Goal: Task Accomplishment & Management: Complete application form

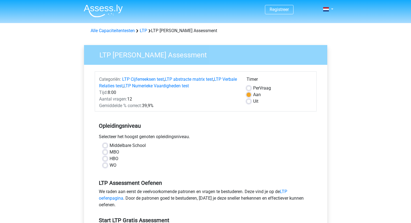
scroll to position [1, 0]
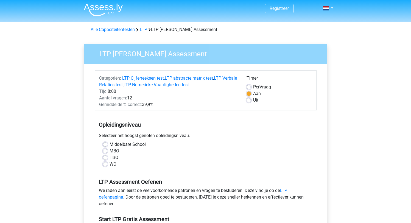
click at [110, 165] on label "WO" at bounding box center [113, 164] width 7 height 7
click at [106, 165] on input "WO" at bounding box center [105, 163] width 4 height 5
radio input "true"
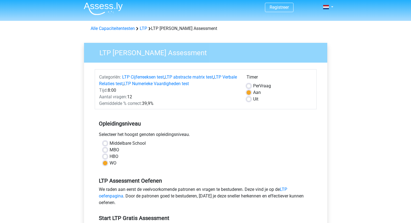
scroll to position [96, 0]
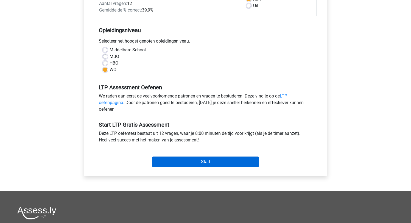
click at [191, 158] on input "Start" at bounding box center [205, 162] width 107 height 10
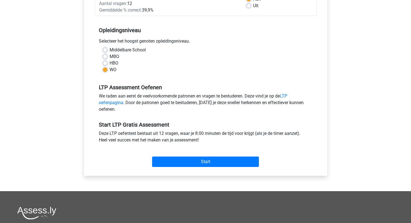
click at [111, 63] on label "HBO" at bounding box center [114, 63] width 9 height 7
click at [107, 63] on input "HBO" at bounding box center [105, 62] width 4 height 5
radio input "true"
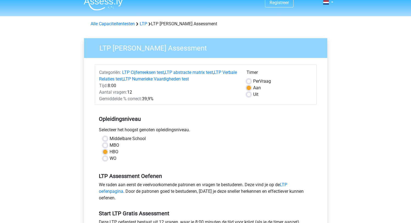
scroll to position [43, 0]
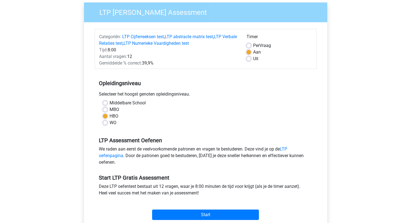
click at [253, 61] on label "Uit" at bounding box center [255, 58] width 5 height 7
click at [249, 61] on input "Uit" at bounding box center [249, 57] width 4 height 5
radio input "true"
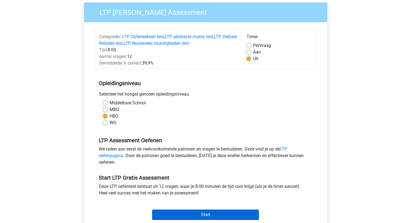
click at [227, 212] on input "Start" at bounding box center [205, 214] width 107 height 10
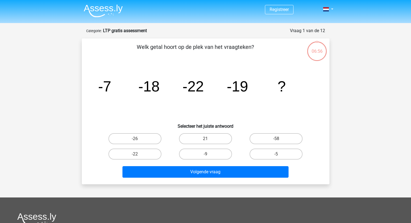
click at [357, 99] on div "Registreer" at bounding box center [205, 171] width 411 height 342
click at [279, 153] on label "-5" at bounding box center [276, 154] width 53 height 11
click at [279, 154] on input "-5" at bounding box center [278, 156] width 4 height 4
radio input "true"
click at [361, 105] on div "Registreer" at bounding box center [205, 171] width 411 height 342
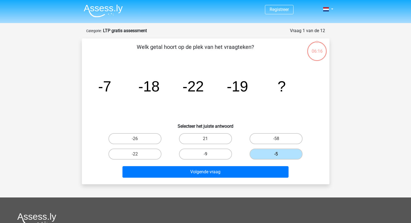
click at [224, 151] on label "-9" at bounding box center [205, 154] width 53 height 11
click at [209, 154] on input "-9" at bounding box center [207, 156] width 4 height 4
radio input "true"
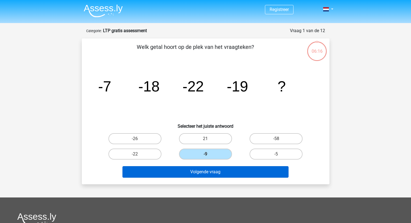
click at [227, 167] on button "Volgende vraag" at bounding box center [205, 172] width 166 height 12
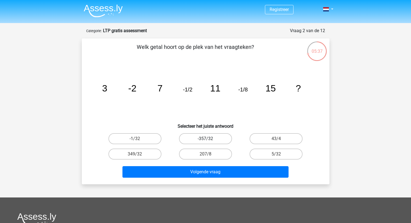
click at [206, 138] on label "-357/32" at bounding box center [205, 138] width 53 height 11
click at [206, 139] on input "-357/32" at bounding box center [207, 141] width 4 height 4
radio input "true"
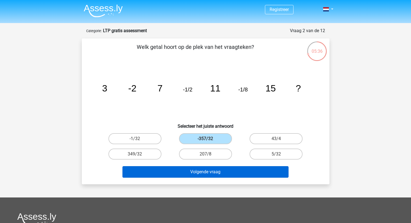
click at [218, 169] on button "Volgende vraag" at bounding box center [205, 172] width 166 height 12
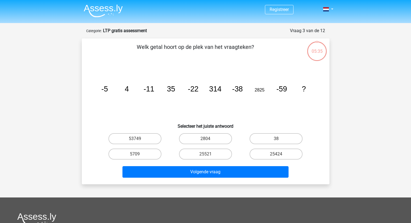
scroll to position [27, 0]
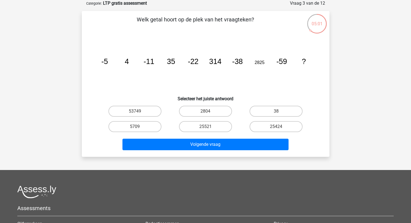
click at [207, 127] on input "25521" at bounding box center [207, 129] width 4 height 4
radio input "true"
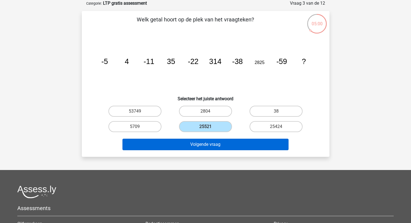
click at [213, 142] on button "Volgende vraag" at bounding box center [205, 145] width 166 height 12
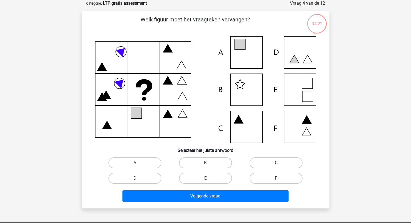
click at [378, 93] on div "Registreer" at bounding box center [205, 170] width 411 height 394
click at [283, 160] on label "C" at bounding box center [276, 162] width 53 height 11
click at [280, 163] on input "C" at bounding box center [278, 165] width 4 height 4
radio input "true"
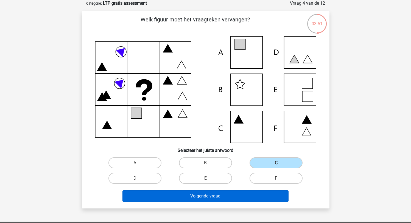
click at [234, 195] on button "Volgende vraag" at bounding box center [205, 196] width 166 height 12
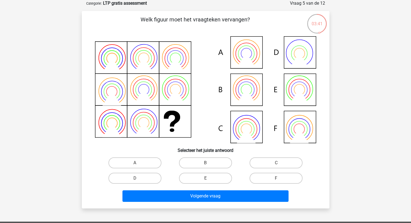
click at [294, 92] on icon at bounding box center [299, 89] width 11 height 11
click at [205, 178] on input "E" at bounding box center [207, 180] width 4 height 4
radio input "true"
click at [343, 127] on div "Registreer" at bounding box center [205, 170] width 411 height 394
click at [276, 177] on label "F" at bounding box center [276, 178] width 53 height 11
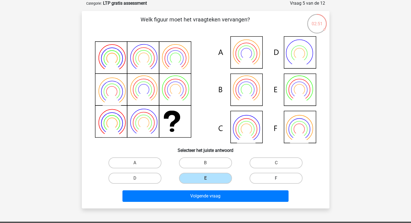
click at [276, 178] on input "F" at bounding box center [278, 180] width 4 height 4
radio input "true"
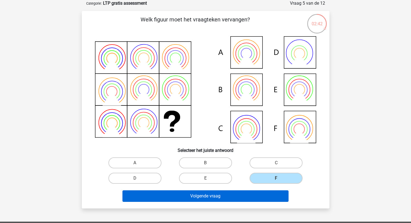
click at [233, 199] on button "Volgende vraag" at bounding box center [205, 196] width 166 height 12
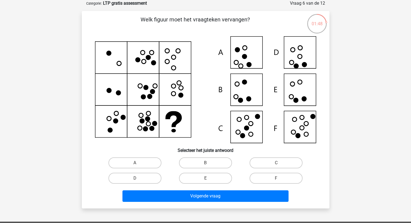
click at [343, 71] on div "Registreer" at bounding box center [205, 170] width 411 height 394
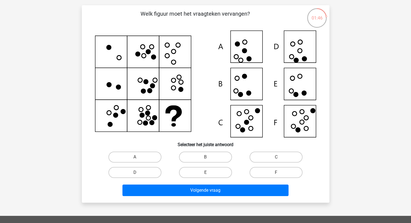
scroll to position [32, 0]
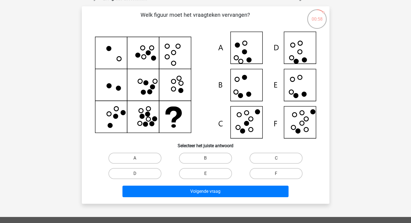
click at [322, 110] on div "Welk figuur moet het vraagteken vervangen?" at bounding box center [205, 105] width 243 height 189
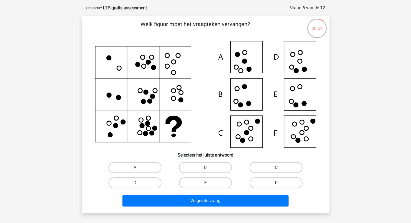
scroll to position [24, 0]
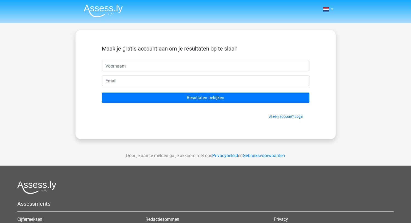
scroll to position [24, 0]
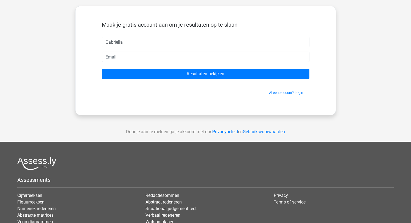
type input "Gabriella"
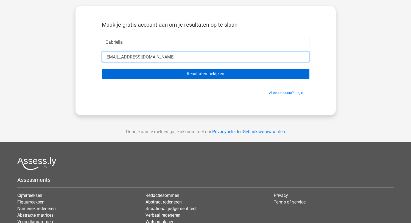
type input "gabriellajosefine@hotmail.com"
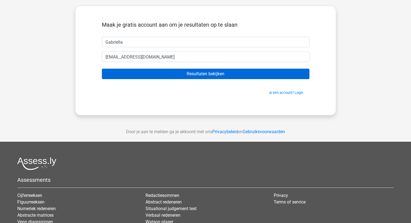
click at [177, 77] on input "Resultaten bekijken" at bounding box center [206, 74] width 208 height 10
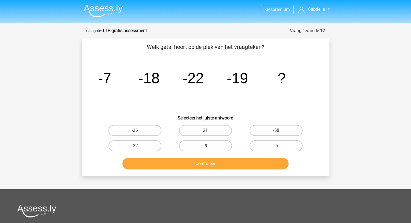
click at [228, 145] on label "-9" at bounding box center [205, 145] width 53 height 11
click at [209, 146] on input "-9" at bounding box center [207, 148] width 4 height 4
radio input "true"
click at [233, 165] on button "Controleer" at bounding box center [205, 164] width 166 height 12
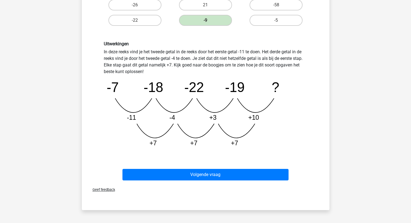
scroll to position [106, 0]
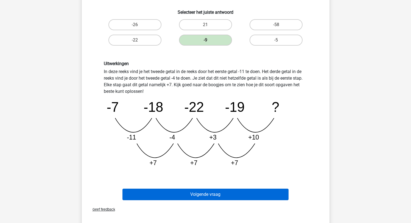
click at [257, 192] on button "Volgende vraag" at bounding box center [205, 195] width 166 height 12
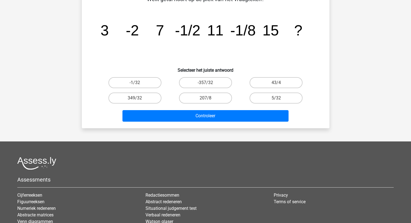
scroll to position [27, 0]
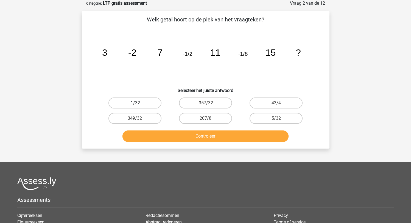
click at [148, 104] on label "-1/32" at bounding box center [134, 102] width 53 height 11
click at [138, 104] on input "-1/32" at bounding box center [137, 105] width 4 height 4
radio input "true"
click at [176, 135] on button "Controleer" at bounding box center [205, 136] width 166 height 12
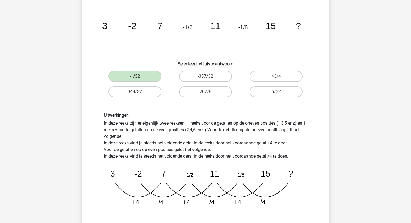
scroll to position [71, 0]
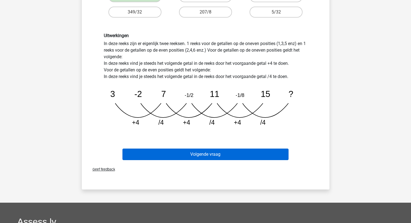
click at [214, 152] on button "Volgende vraag" at bounding box center [205, 155] width 166 height 12
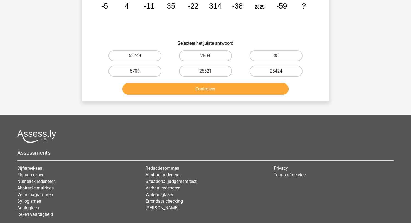
scroll to position [27, 0]
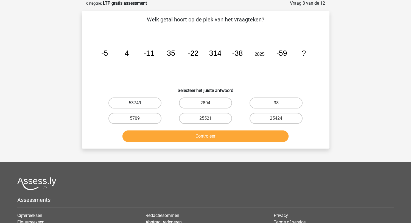
click at [134, 104] on label "53749" at bounding box center [134, 102] width 53 height 11
click at [135, 104] on input "53749" at bounding box center [137, 105] width 4 height 4
radio input "true"
click at [154, 130] on div "Controleer" at bounding box center [206, 135] width 230 height 18
click at [154, 132] on button "Controleer" at bounding box center [205, 136] width 166 height 12
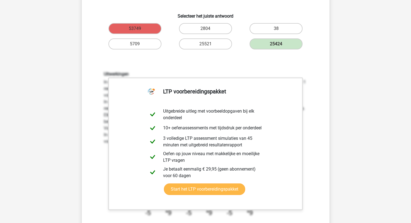
scroll to position [112, 0]
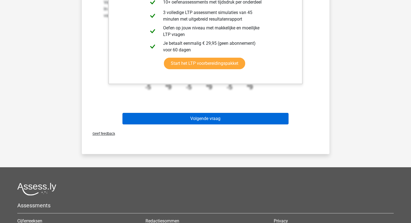
click at [230, 116] on button "Volgende vraag" at bounding box center [205, 119] width 166 height 12
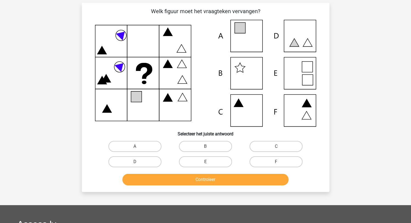
scroll to position [27, 0]
